Goal: Find specific page/section

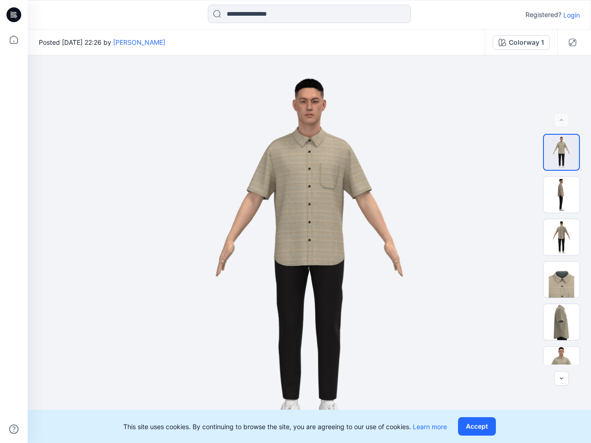
click at [295, 221] on img at bounding box center [309, 249] width 274 height 388
click at [14, 15] on icon at bounding box center [15, 15] width 4 height 0
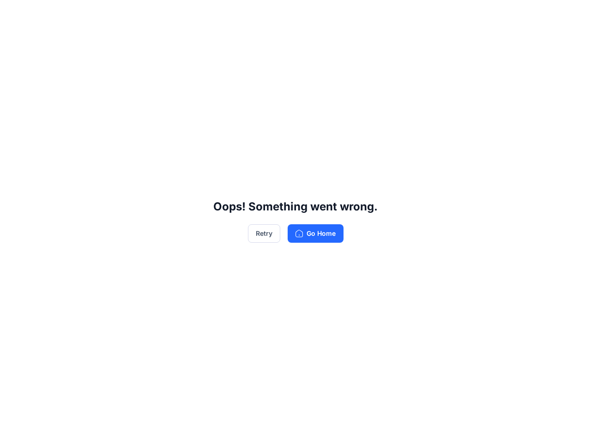
click at [14, 40] on div "Oops! Something went wrong. Retry Go Home" at bounding box center [295, 221] width 591 height 443
click at [14, 429] on div "Oops! Something went wrong. Retry Go Home" at bounding box center [295, 221] width 591 height 443
click at [309, 14] on div "Oops! Something went wrong. Retry Go Home" at bounding box center [295, 221] width 591 height 443
click at [571, 15] on div "Oops! Something went wrong. Retry Go Home" at bounding box center [295, 221] width 591 height 443
click at [125, 42] on div "Oops! Something went wrong. Retry Go Home" at bounding box center [295, 221] width 591 height 443
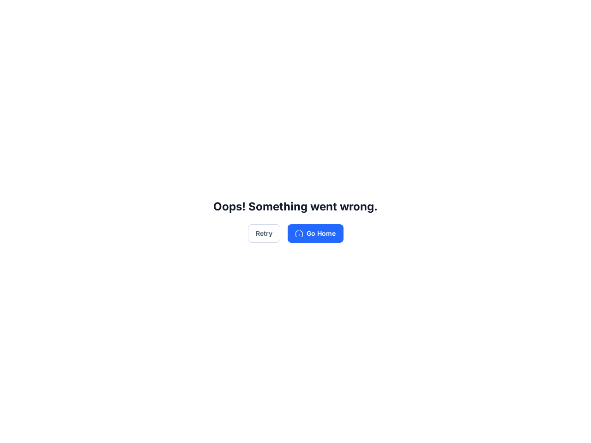
click at [521, 42] on div "Oops! Something went wrong. Retry Go Home" at bounding box center [295, 221] width 591 height 443
click at [572, 42] on div "Oops! Something went wrong. Retry Go Home" at bounding box center [295, 221] width 591 height 443
click at [561, 120] on div "Oops! Something went wrong. Retry Go Home" at bounding box center [295, 221] width 591 height 443
